Goal: Task Accomplishment & Management: Manage account settings

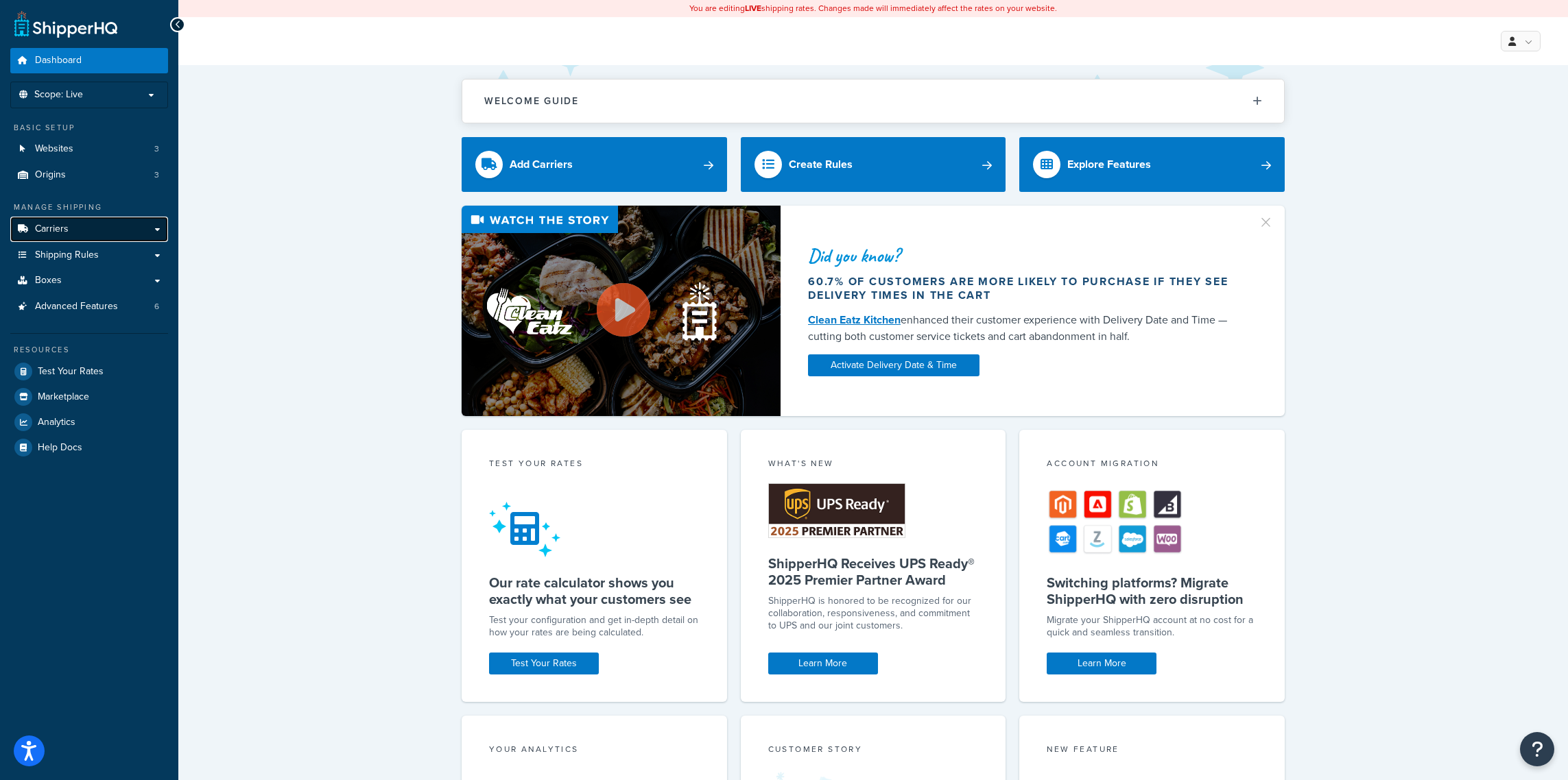
click at [83, 226] on link "Carriers" at bounding box center [89, 229] width 158 height 26
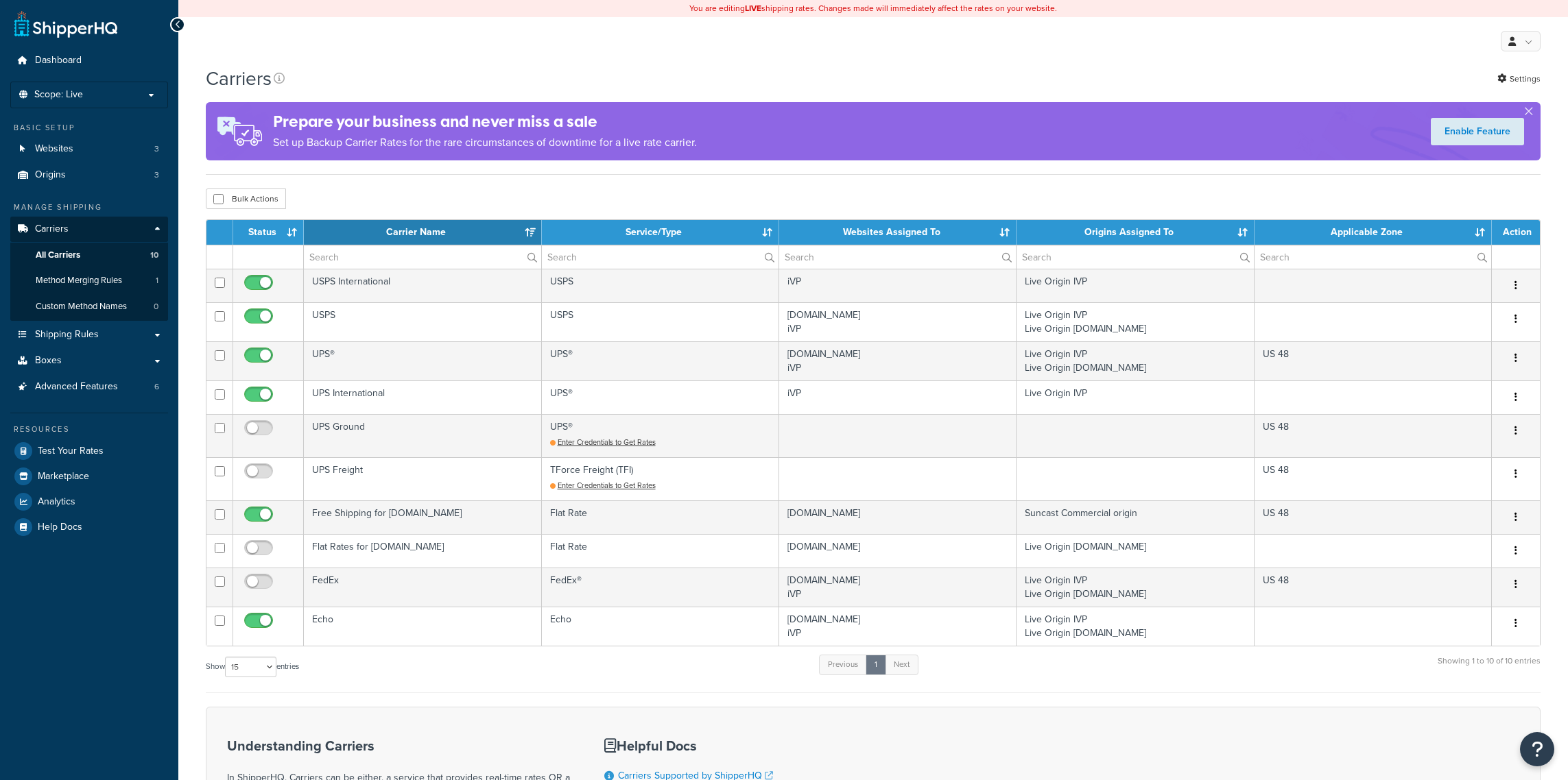
select select "15"
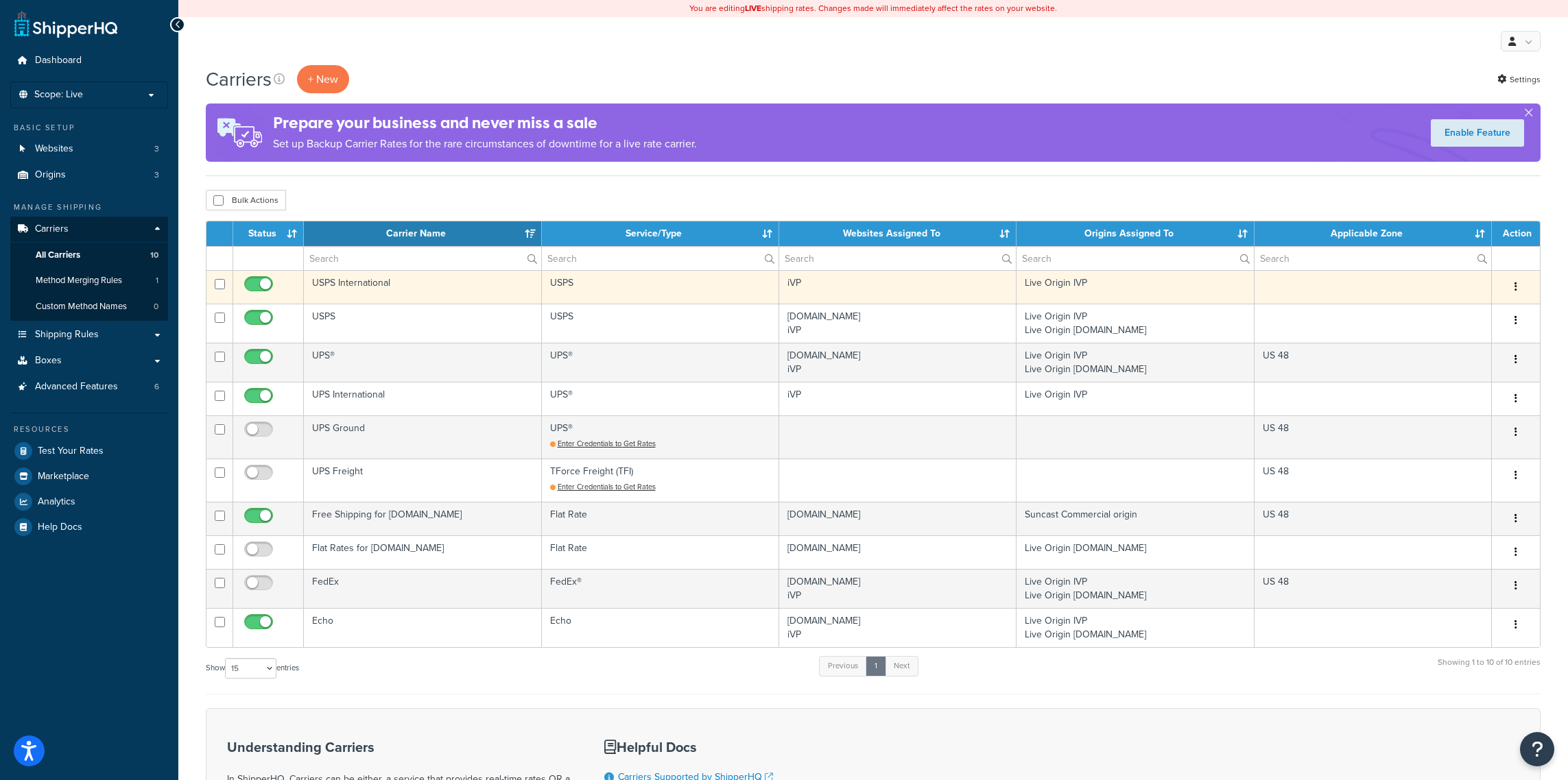
click at [402, 278] on td "USPS International" at bounding box center [422, 286] width 238 height 34
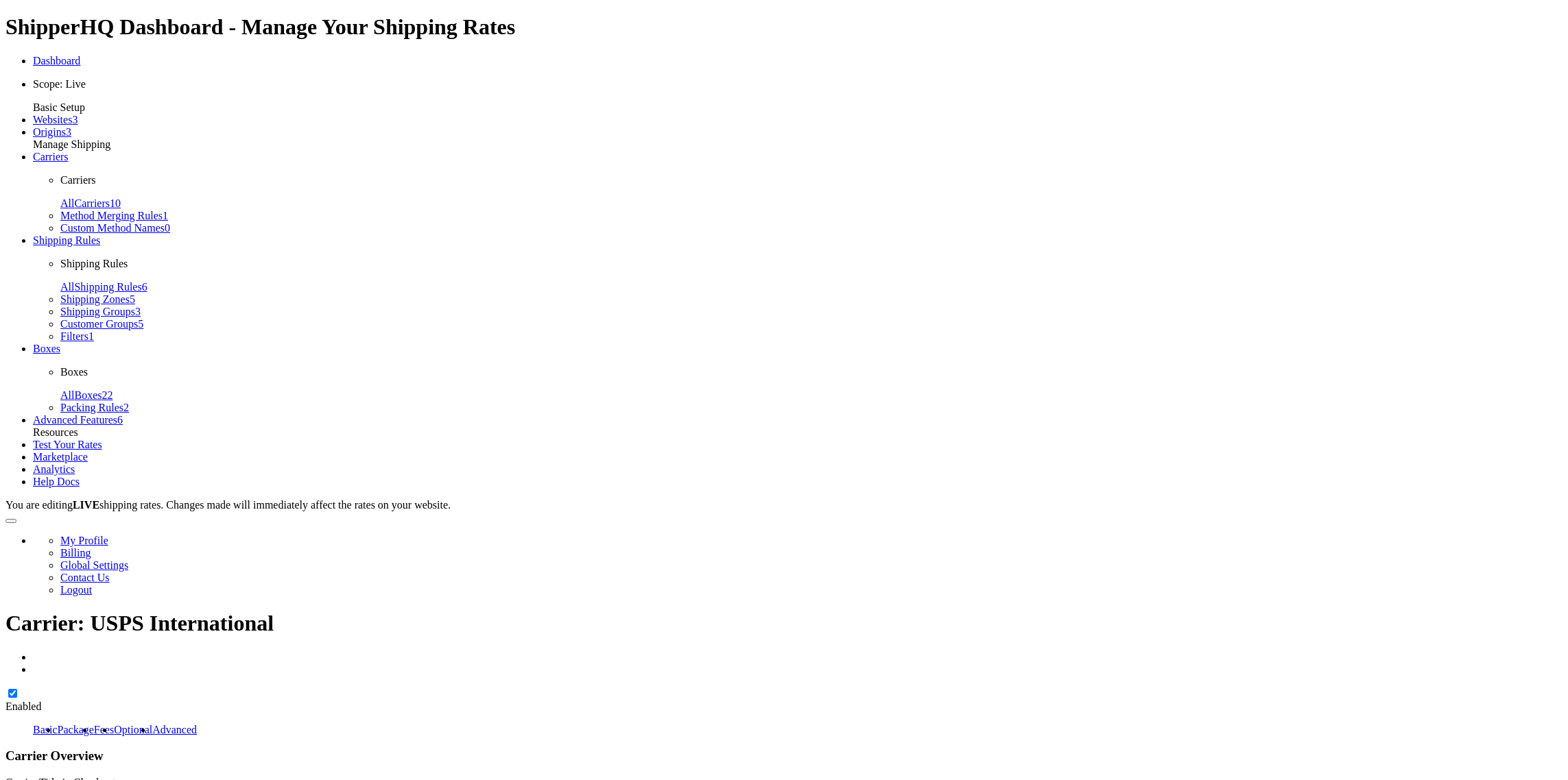
select select "usps"
select select "ONLINE"
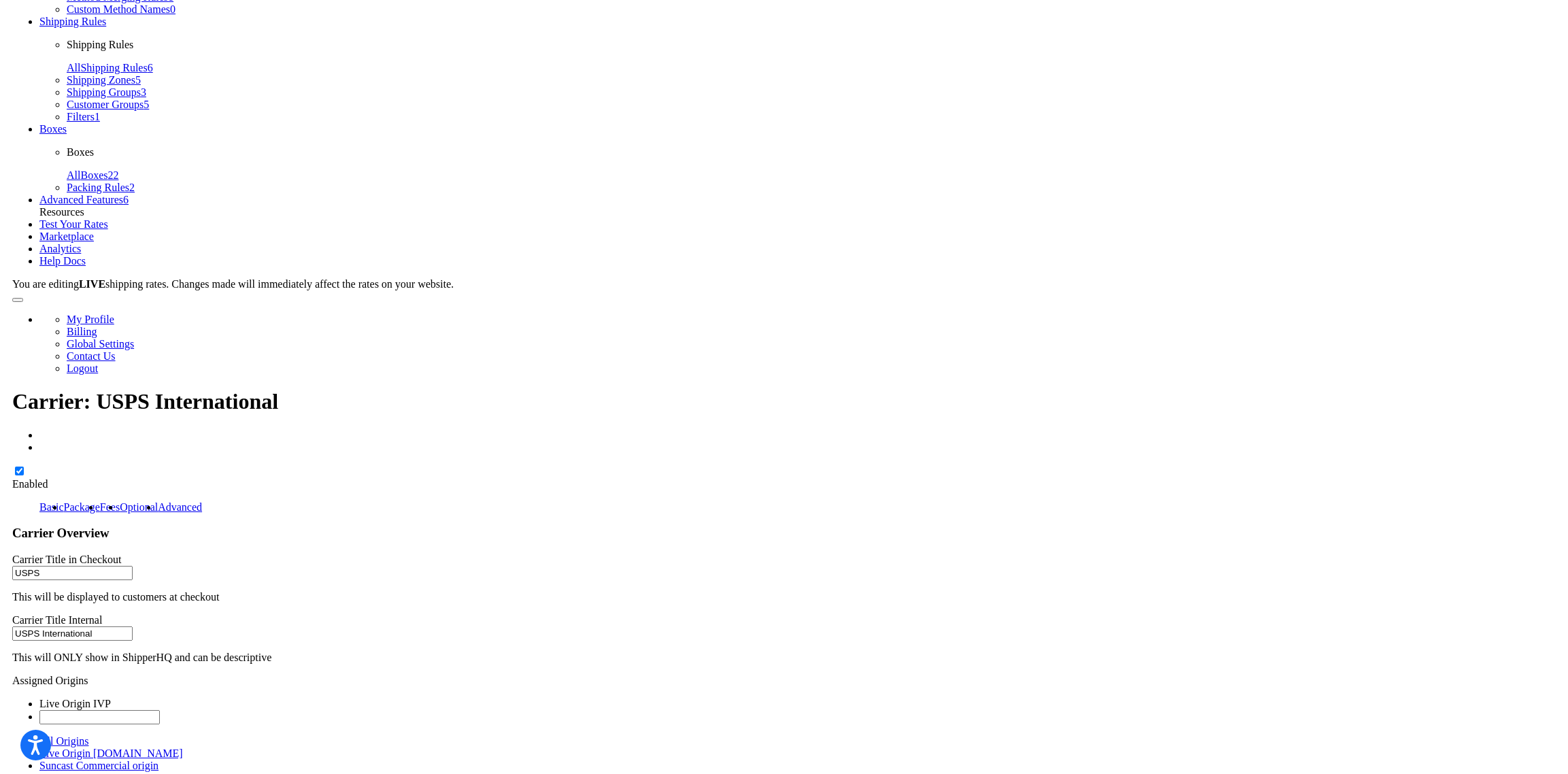
scroll to position [394, 0]
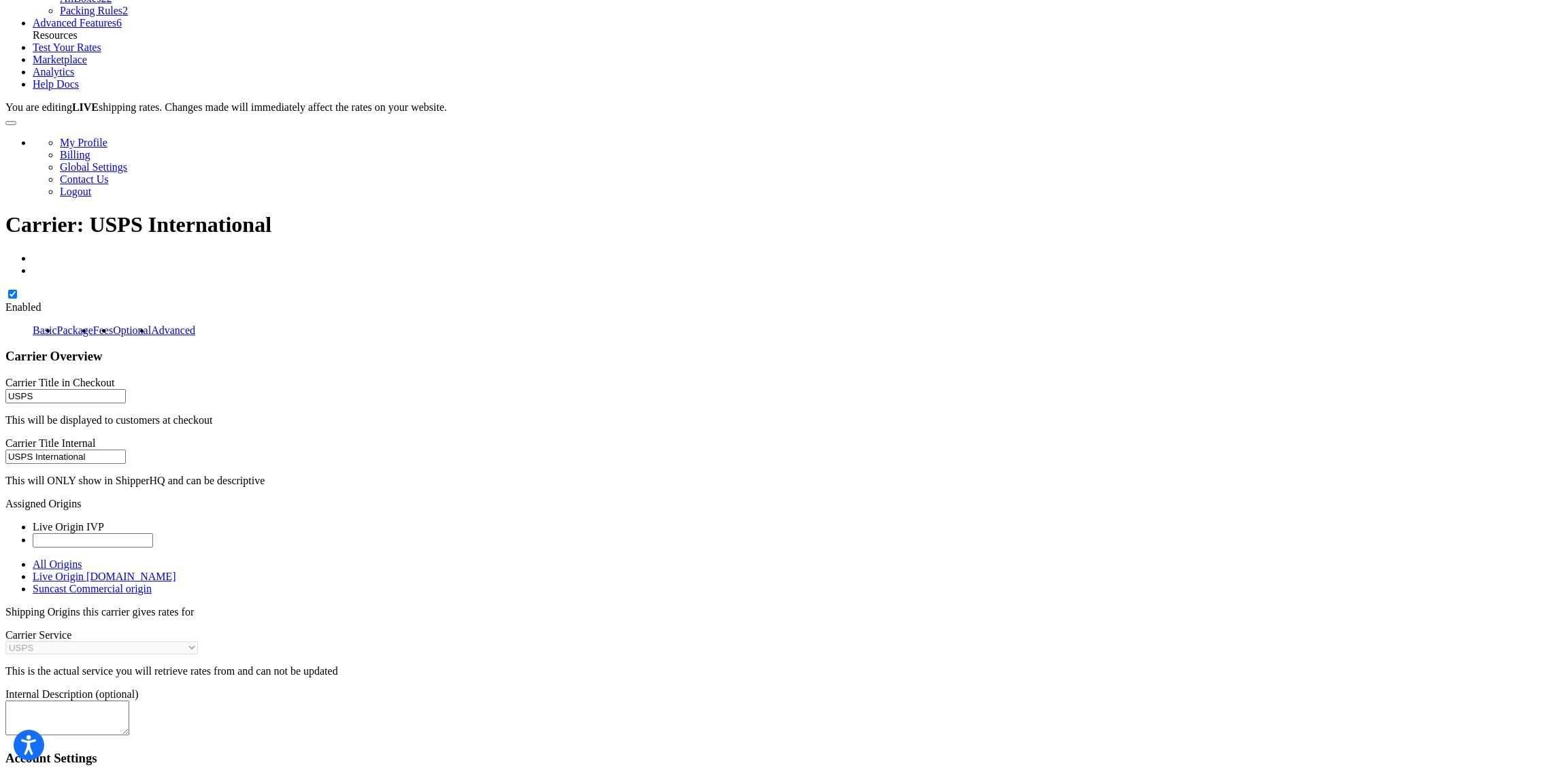
checkbox input "true"
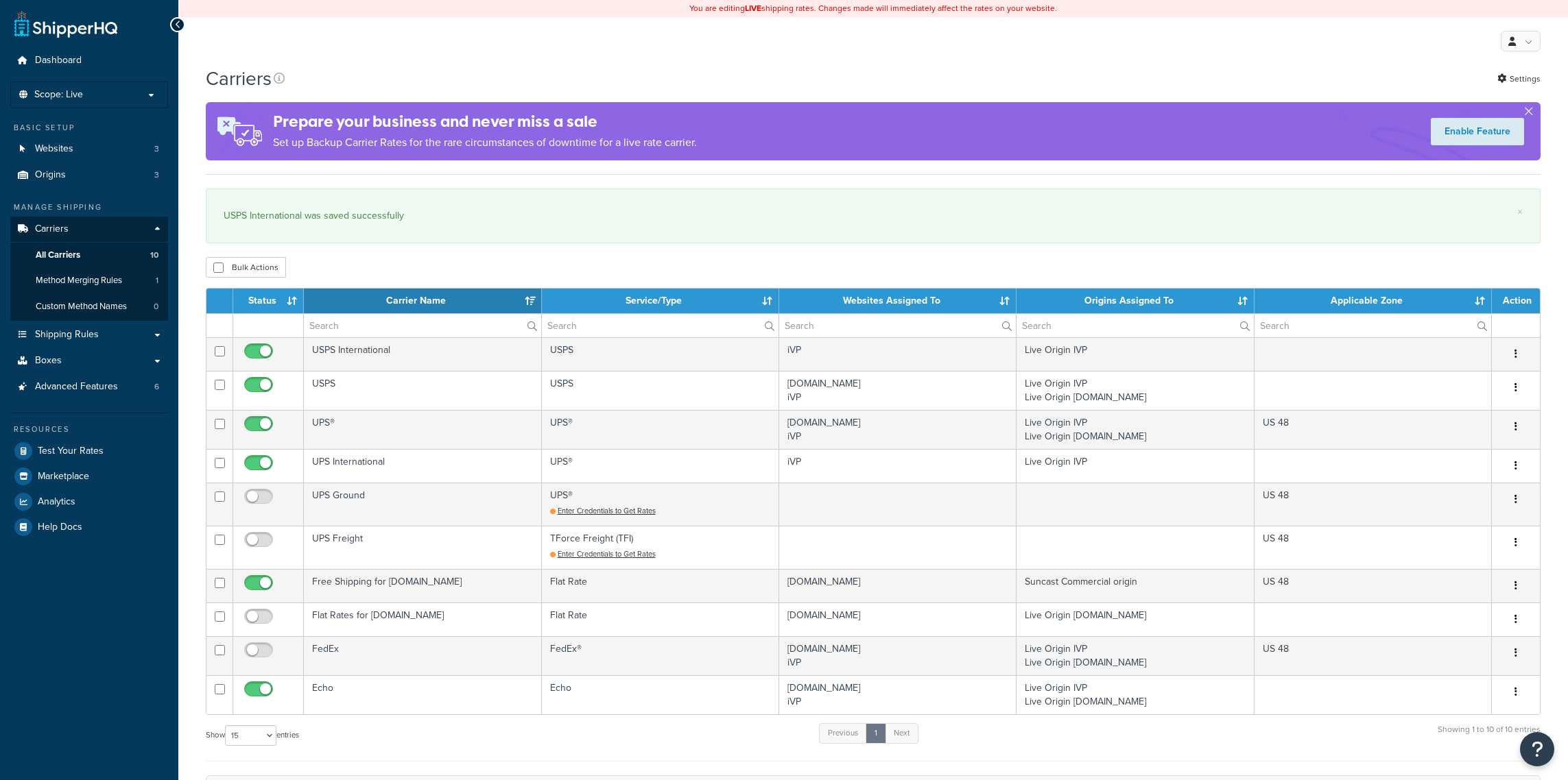
select select "15"
